Goal: Connect with others: Connect with others

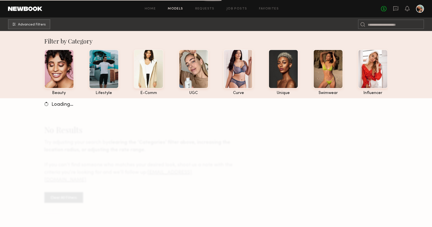
click at [422, 10] on div at bounding box center [420, 9] width 8 height 8
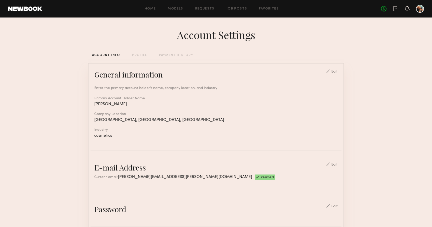
click at [409, 9] on icon at bounding box center [407, 9] width 4 height 4
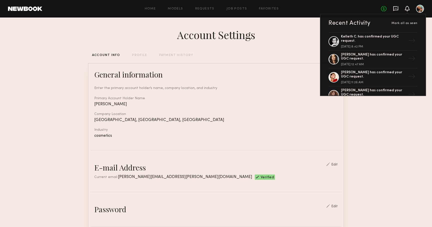
click at [396, 9] on icon at bounding box center [396, 9] width 6 height 6
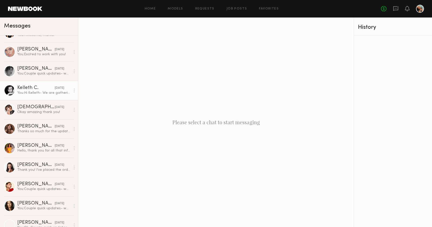
scroll to position [20, 0]
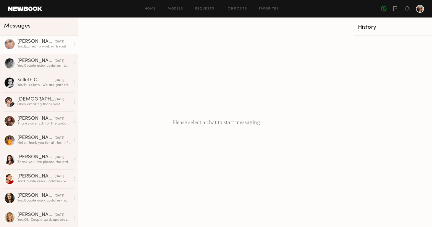
click at [29, 44] on div "[PERSON_NAME]" at bounding box center [36, 41] width 38 height 5
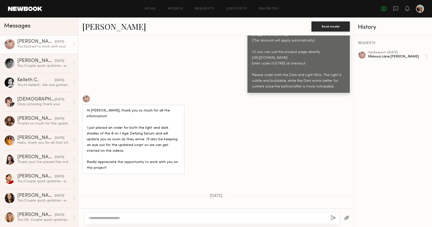
scroll to position [292, 0]
click at [103, 27] on link "[PERSON_NAME]" at bounding box center [114, 26] width 64 height 11
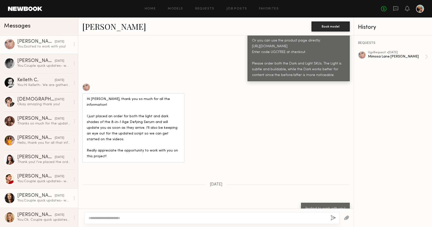
scroll to position [0, 0]
